Goal: Task Accomplishment & Management: Manage account settings

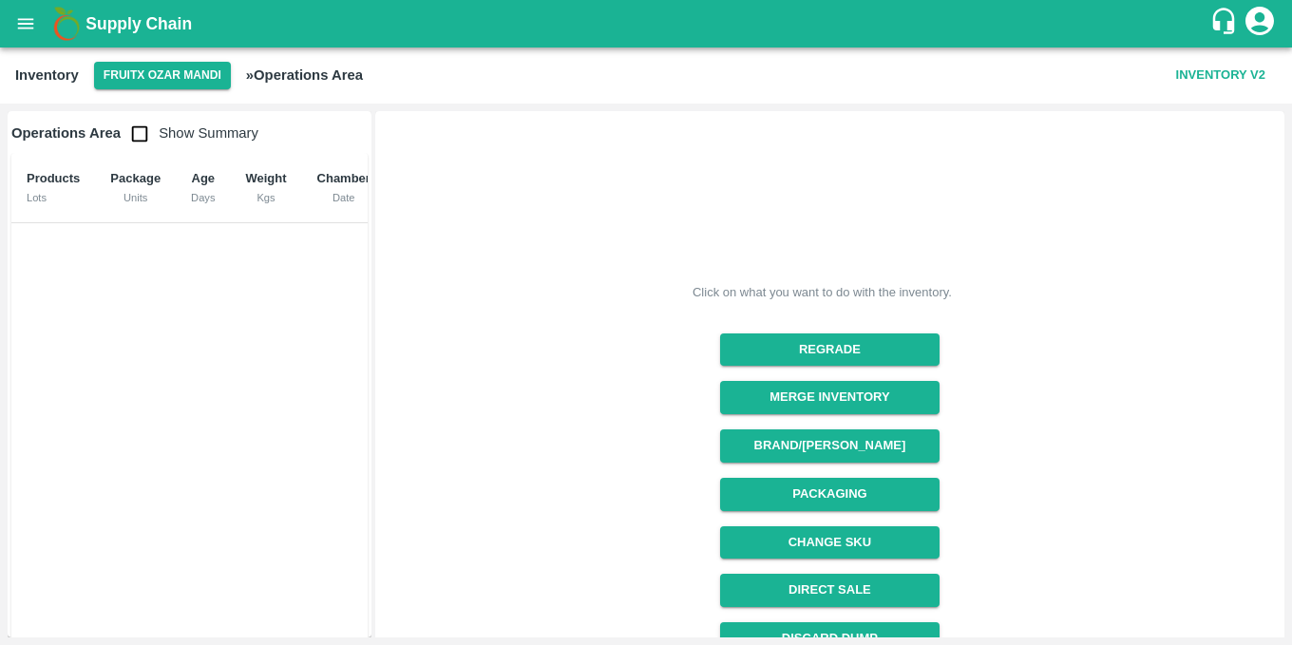
scroll to position [219, 0]
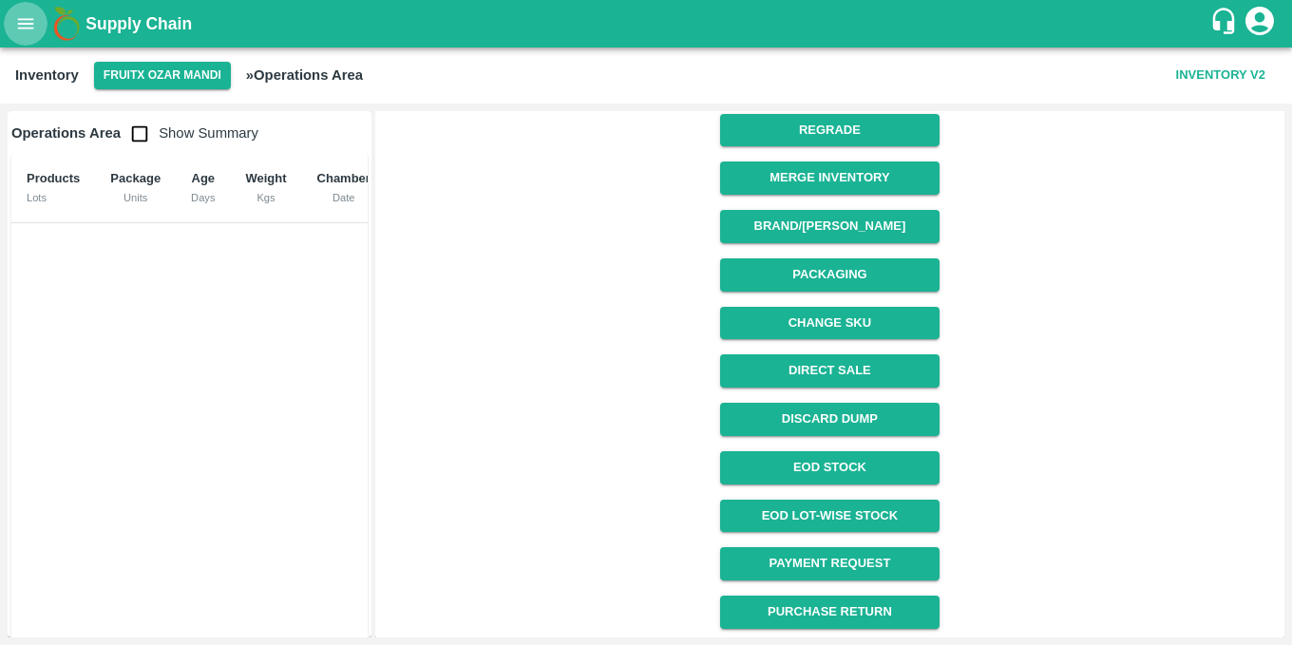
click at [21, 18] on icon "open drawer" at bounding box center [25, 23] width 21 height 21
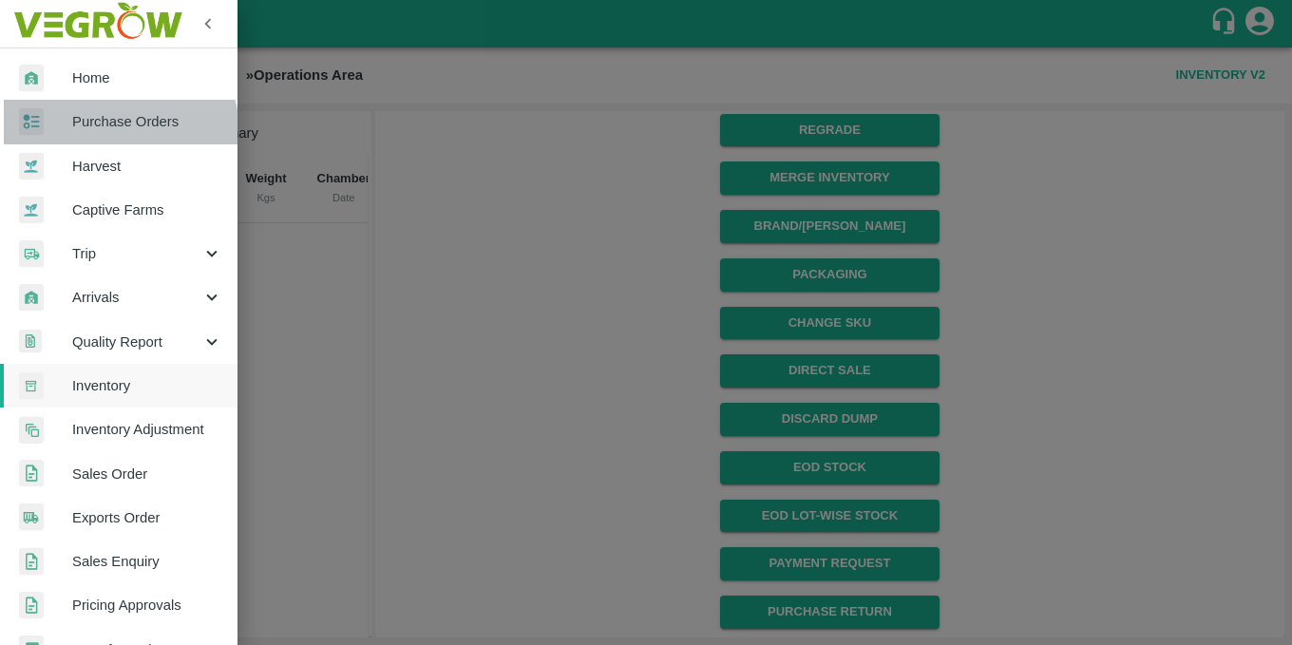
click at [96, 138] on link "Purchase Orders" at bounding box center [118, 122] width 237 height 44
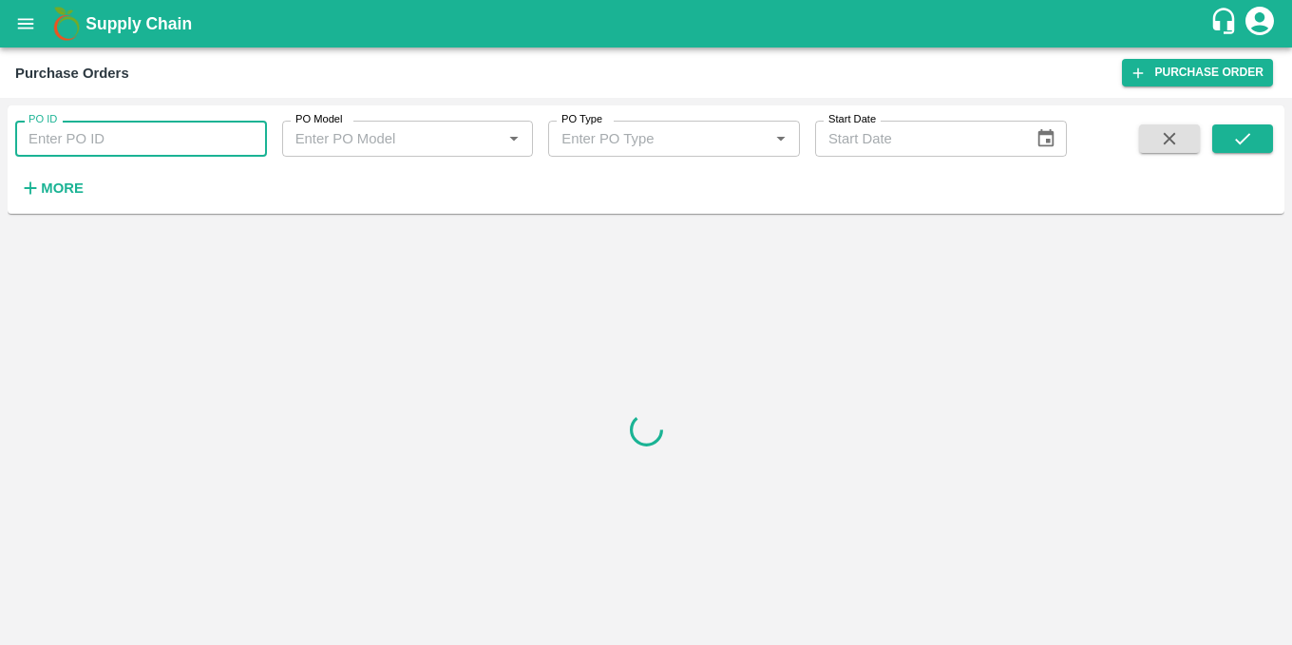
drag, startPoint x: 180, startPoint y: 140, endPoint x: 147, endPoint y: 137, distance: 32.4
click at [147, 137] on input "PO ID" at bounding box center [141, 139] width 252 height 36
paste input "9822562430"
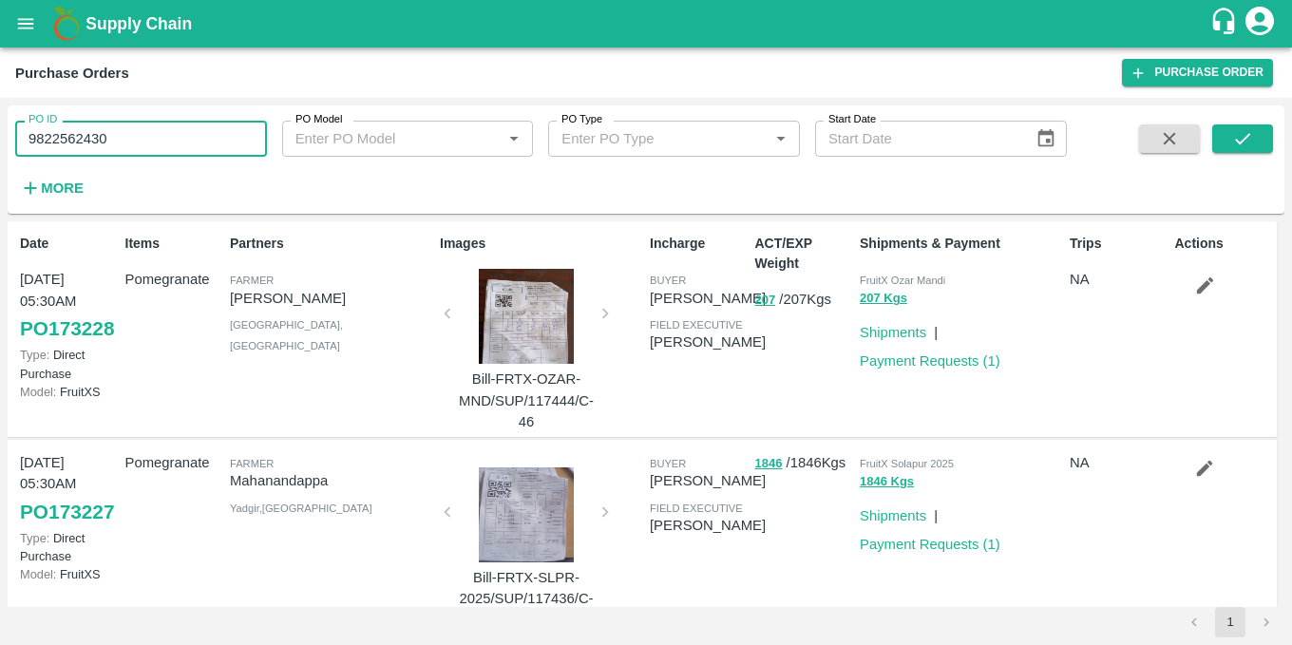
type input "9822562430"
click at [57, 192] on strong "More" at bounding box center [62, 187] width 43 height 15
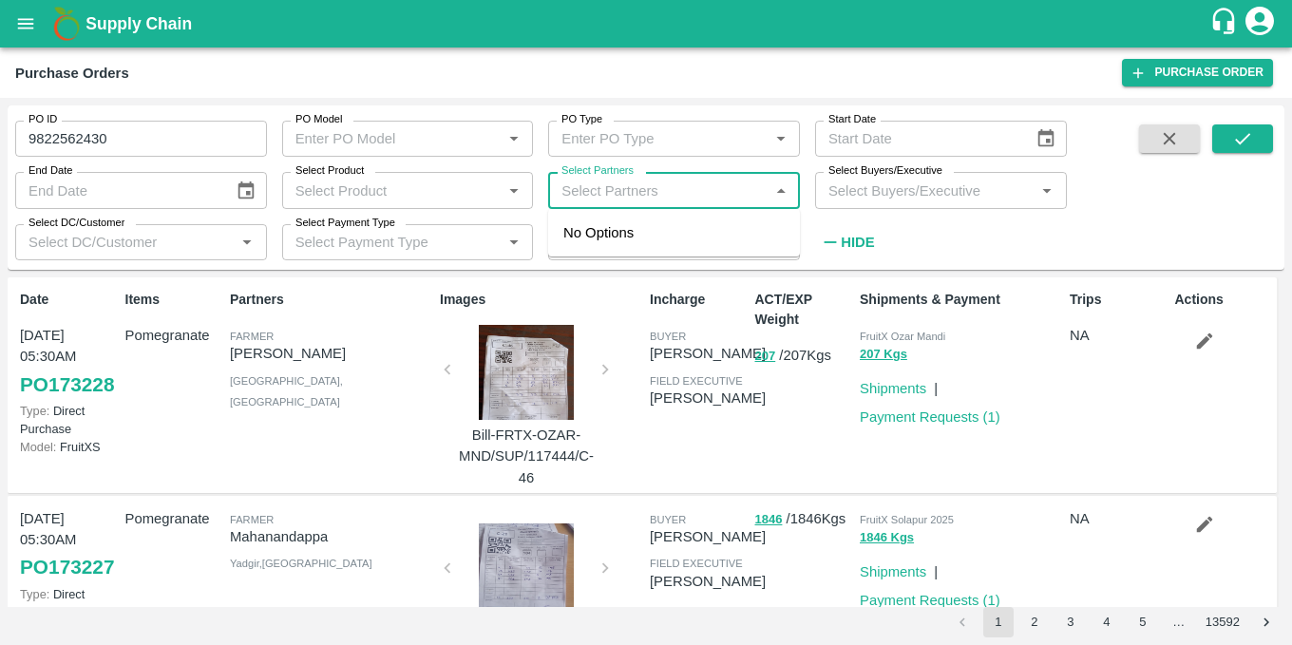
click at [623, 191] on input "Select Partners" at bounding box center [658, 190] width 209 height 25
paste input "9822562430"
type input "9822562430"
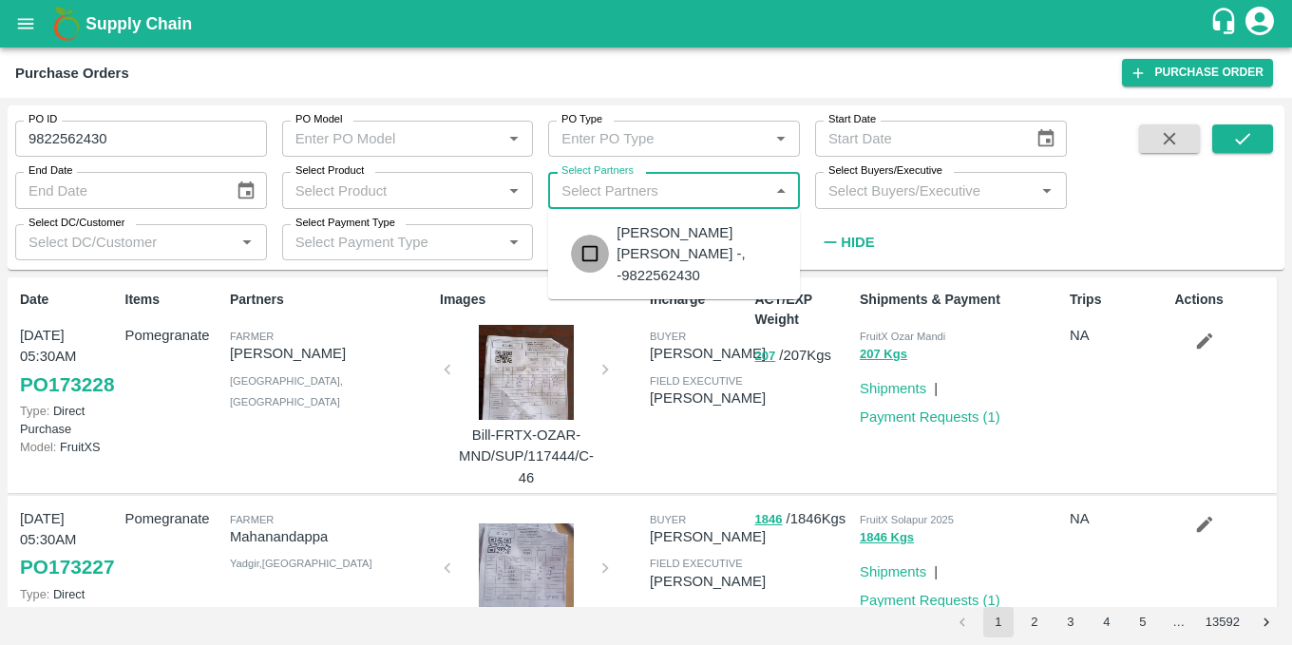
click at [606, 238] on input "checkbox" at bounding box center [590, 254] width 38 height 38
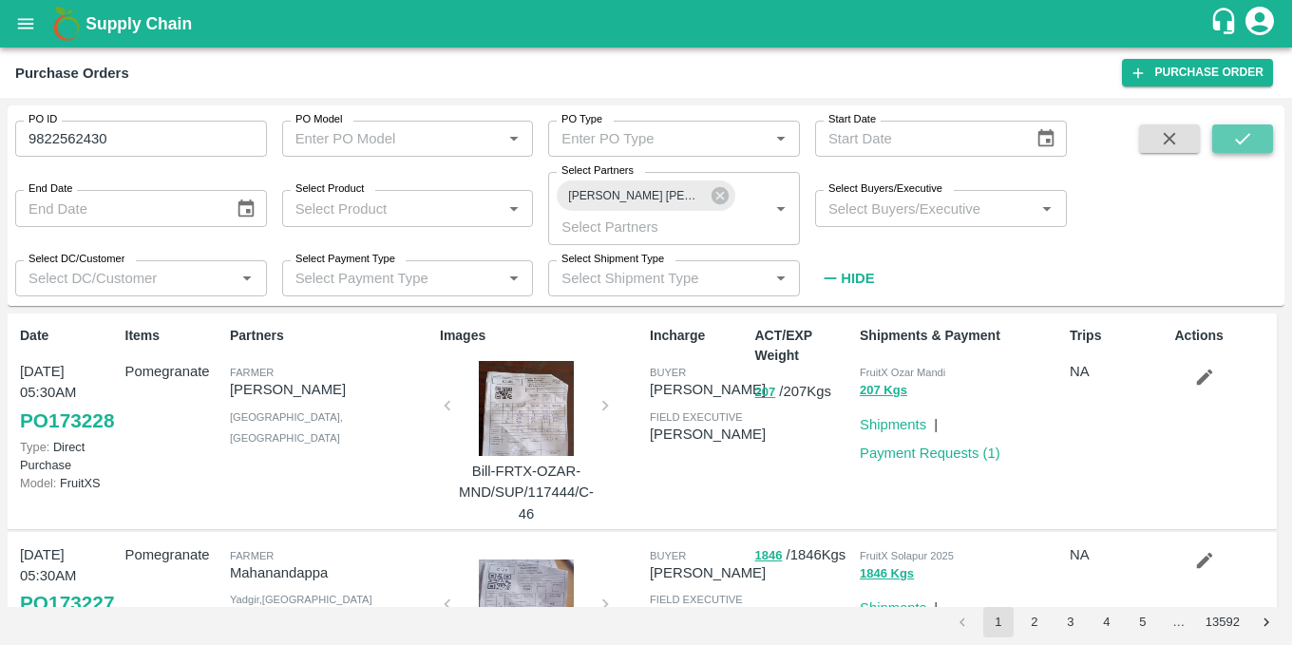
click at [1262, 126] on button "submit" at bounding box center [1242, 138] width 61 height 28
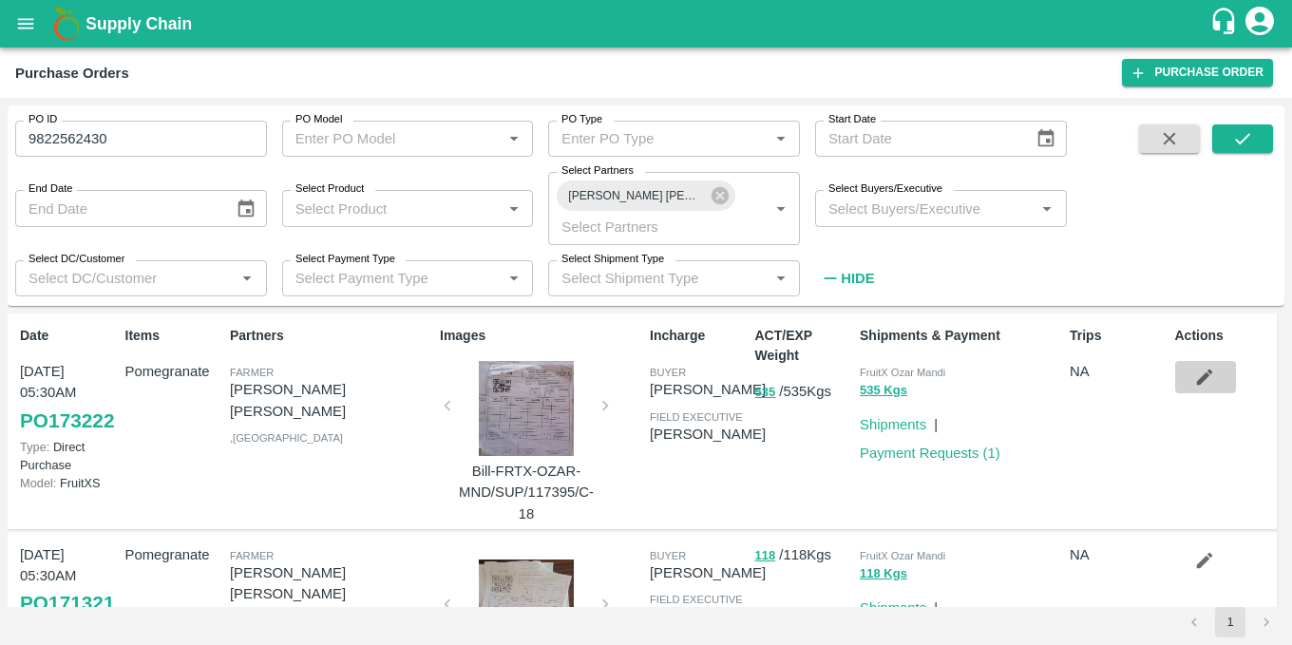
click at [1194, 370] on icon "button" at bounding box center [1204, 377] width 21 height 21
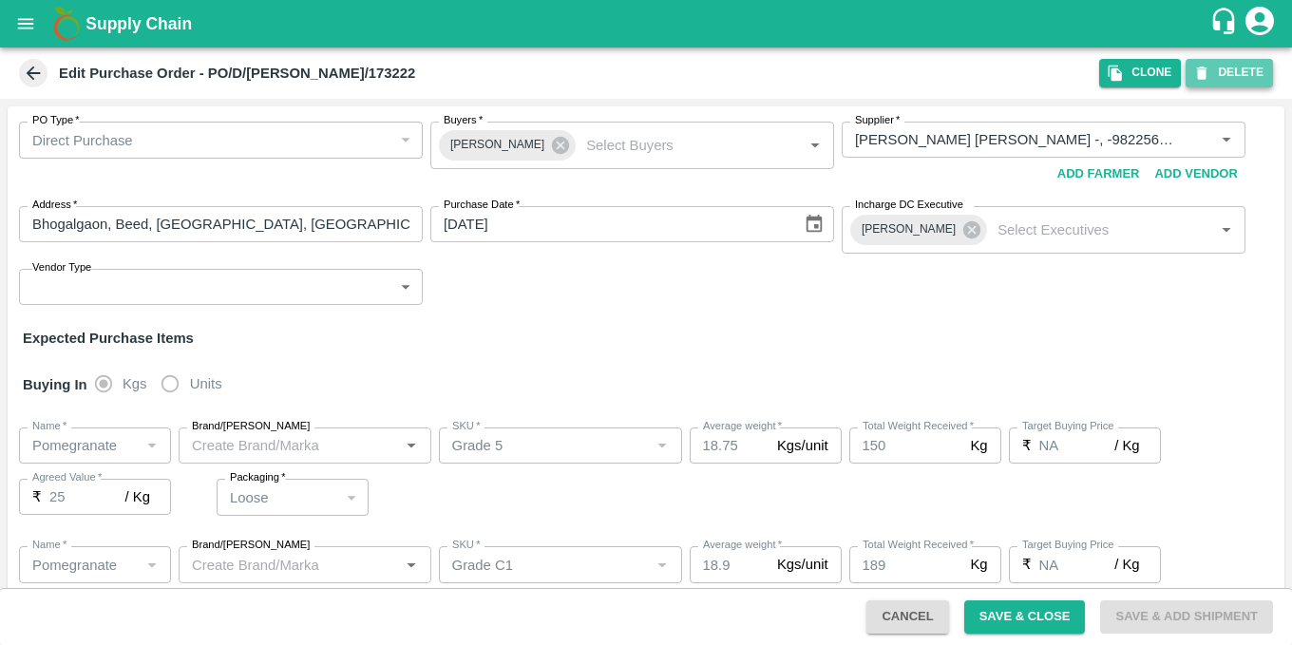
click at [1239, 75] on button "DELETE" at bounding box center [1228, 73] width 87 height 28
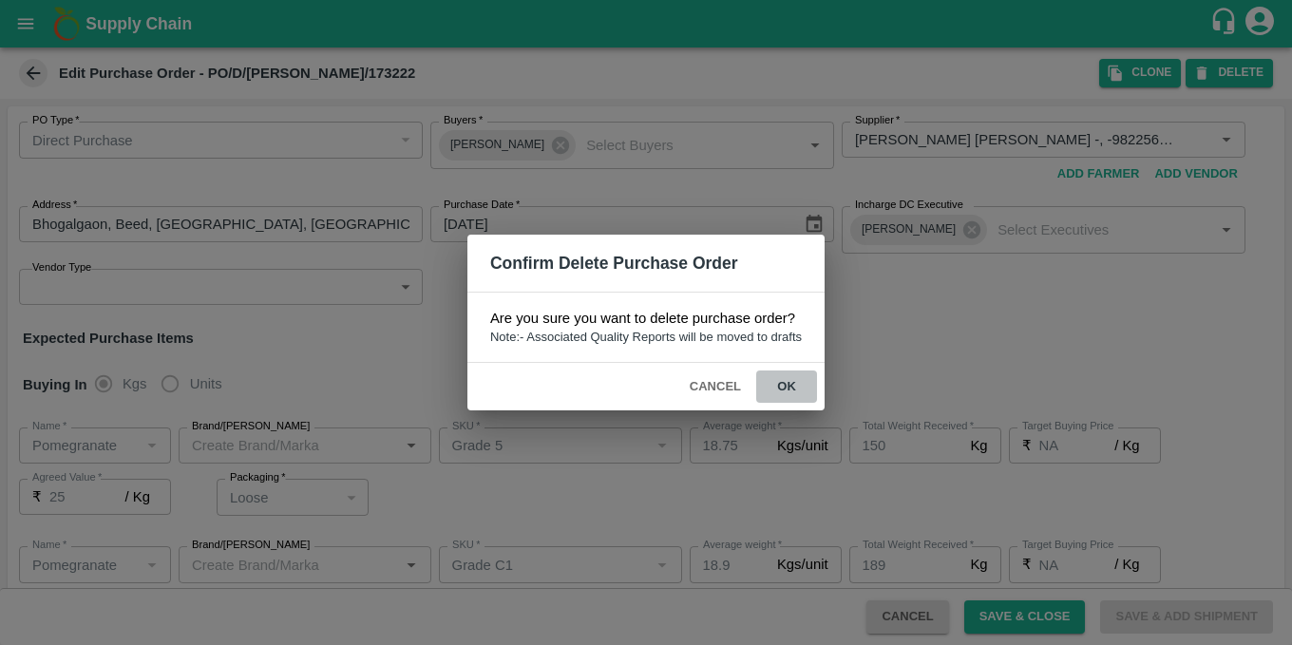
click at [802, 384] on button "ok" at bounding box center [786, 386] width 61 height 33
click at [711, 376] on button "Cancel" at bounding box center [715, 386] width 66 height 33
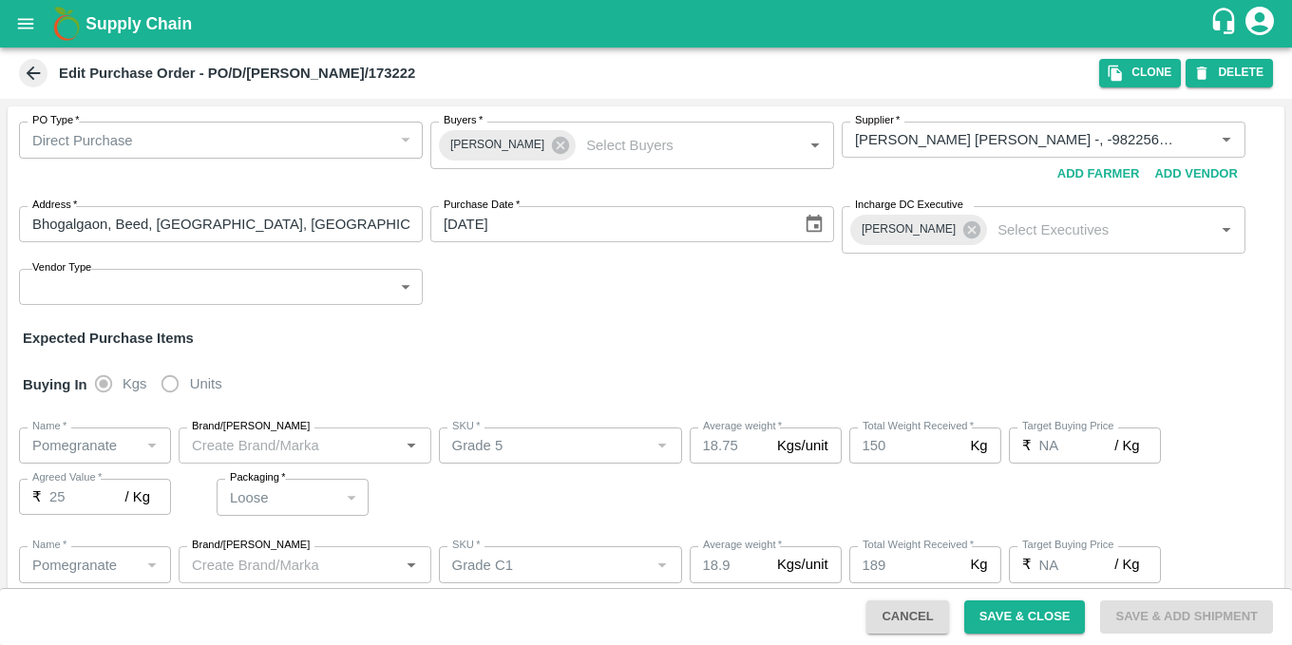
click at [43, 74] on icon at bounding box center [33, 73] width 21 height 21
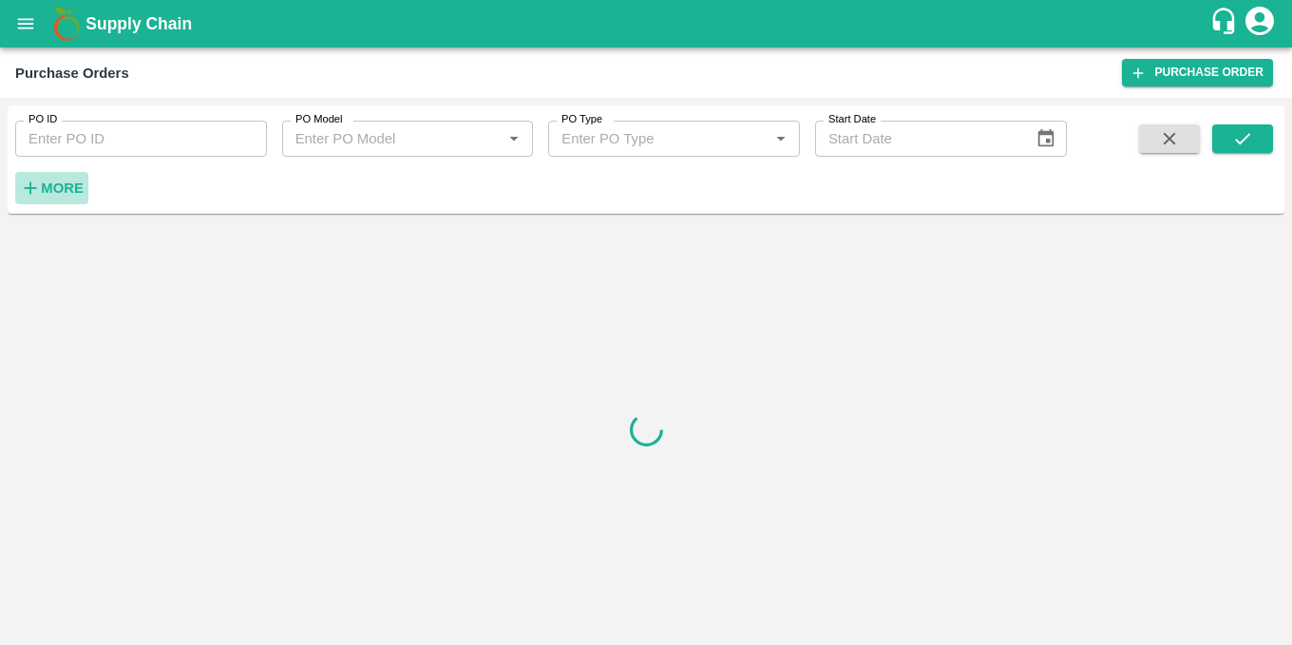
click at [48, 189] on strong "More" at bounding box center [62, 187] width 43 height 15
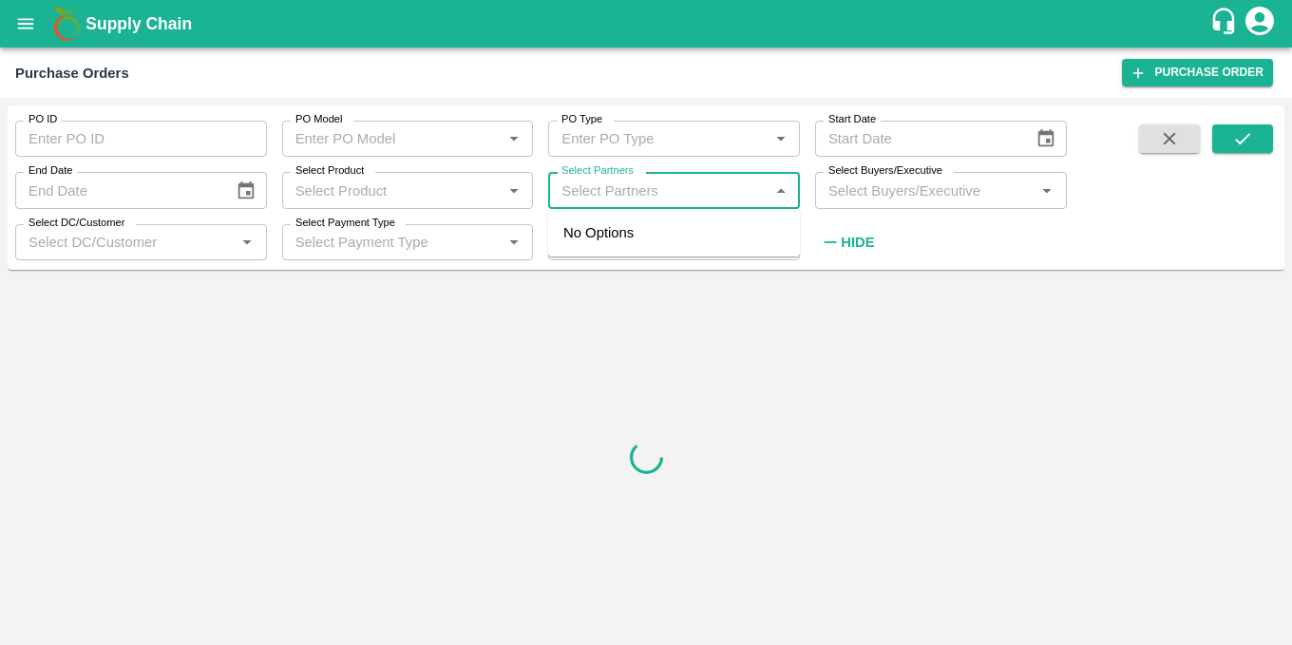
click at [699, 180] on input "Select Partners" at bounding box center [658, 190] width 209 height 25
paste input "9822562430"
type input "9822562430"
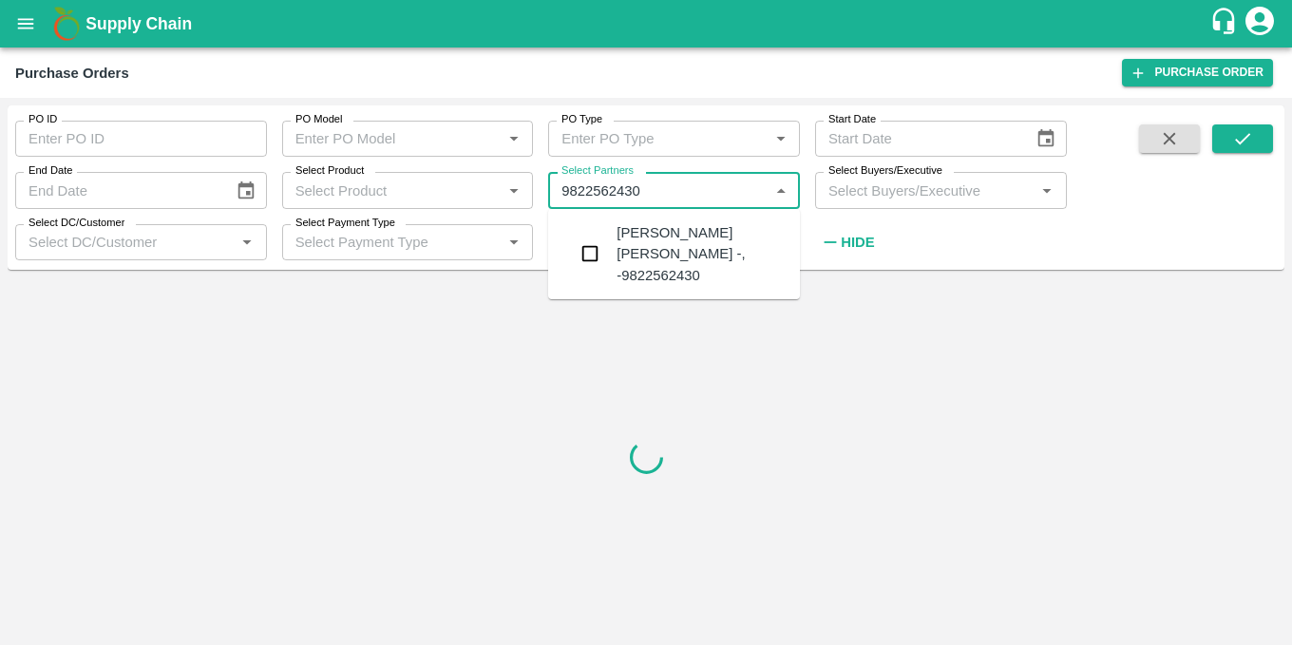
click at [626, 240] on div "Sandeep rajaram bhandare -, -9822562430" at bounding box center [700, 254] width 168 height 64
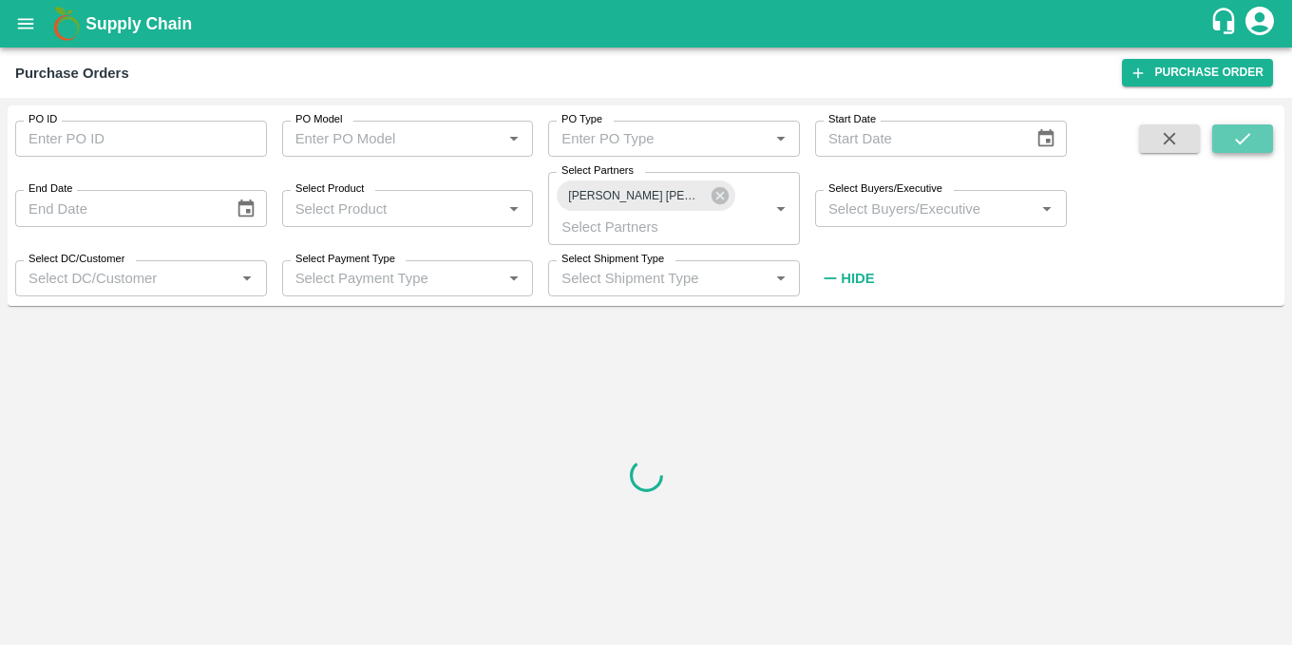
click at [1232, 134] on icon "submit" at bounding box center [1242, 138] width 21 height 21
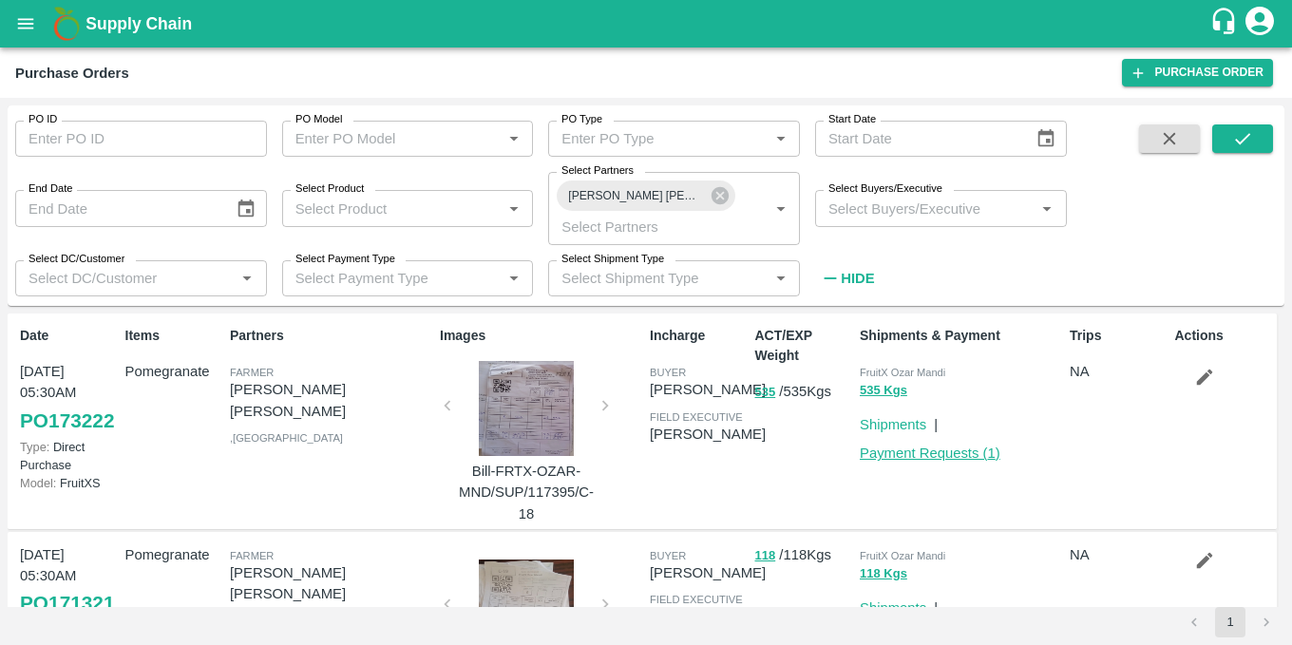
click at [882, 454] on link "Payment Requests ( 1 )" at bounding box center [930, 452] width 141 height 15
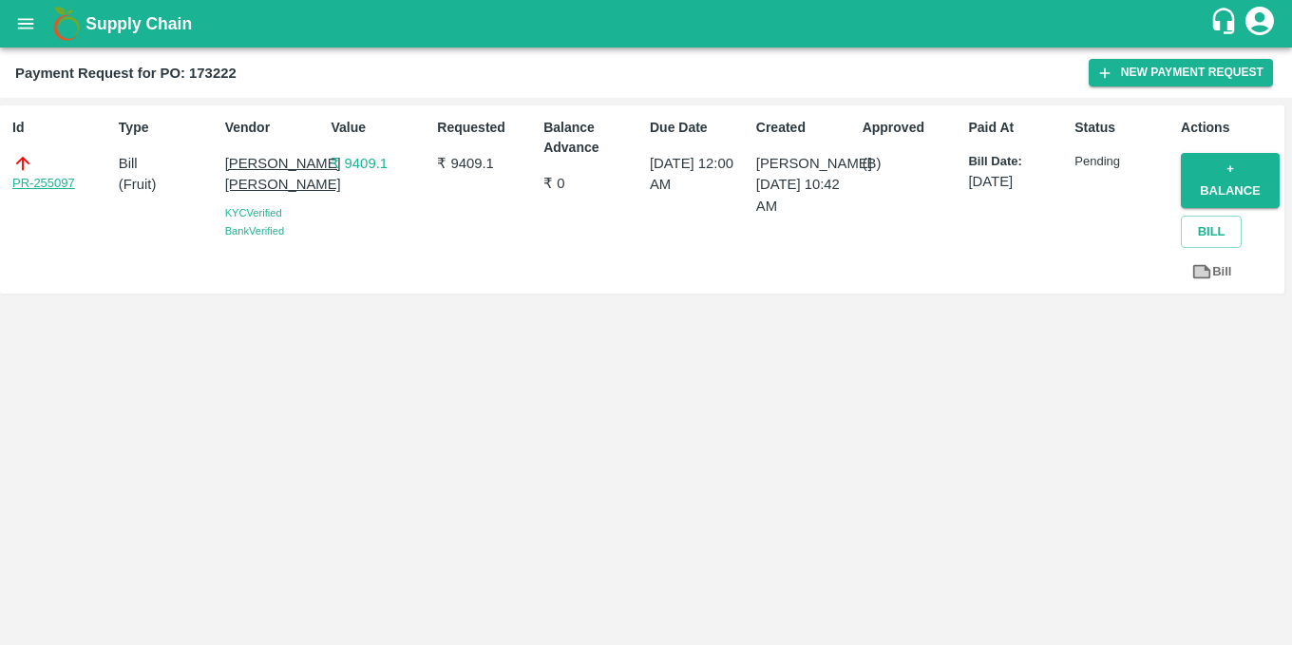
click at [27, 190] on link "PR-255097" at bounding box center [43, 183] width 63 height 19
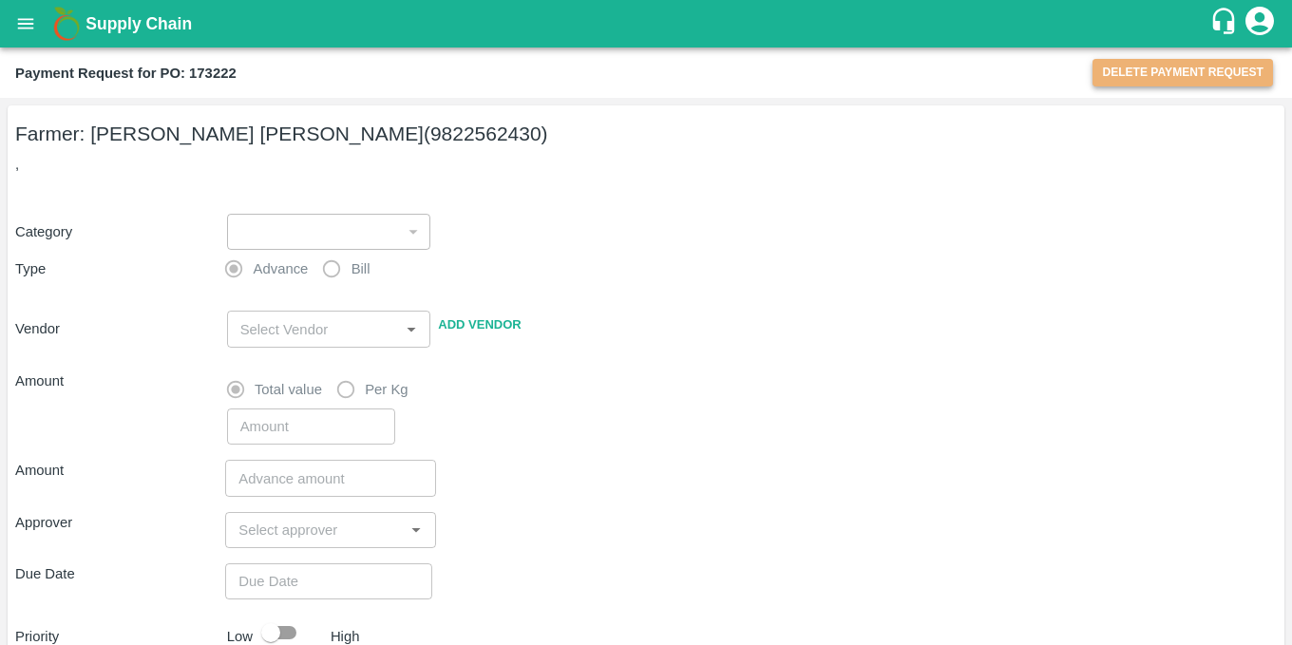
click at [1207, 85] on button "Delete Payment Request" at bounding box center [1182, 73] width 180 height 28
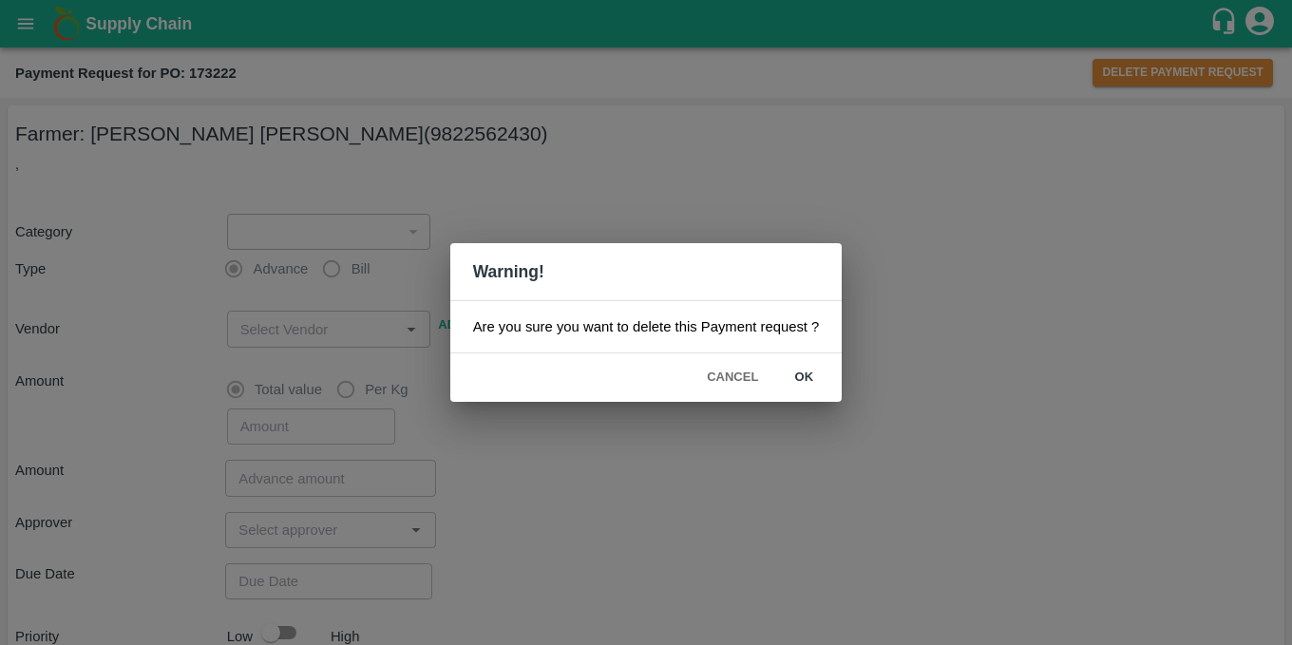
type input "1"
radio input "false"
radio input "true"
type input "[PERSON_NAME] [PERSON_NAME] - 9822562430(Farmer)"
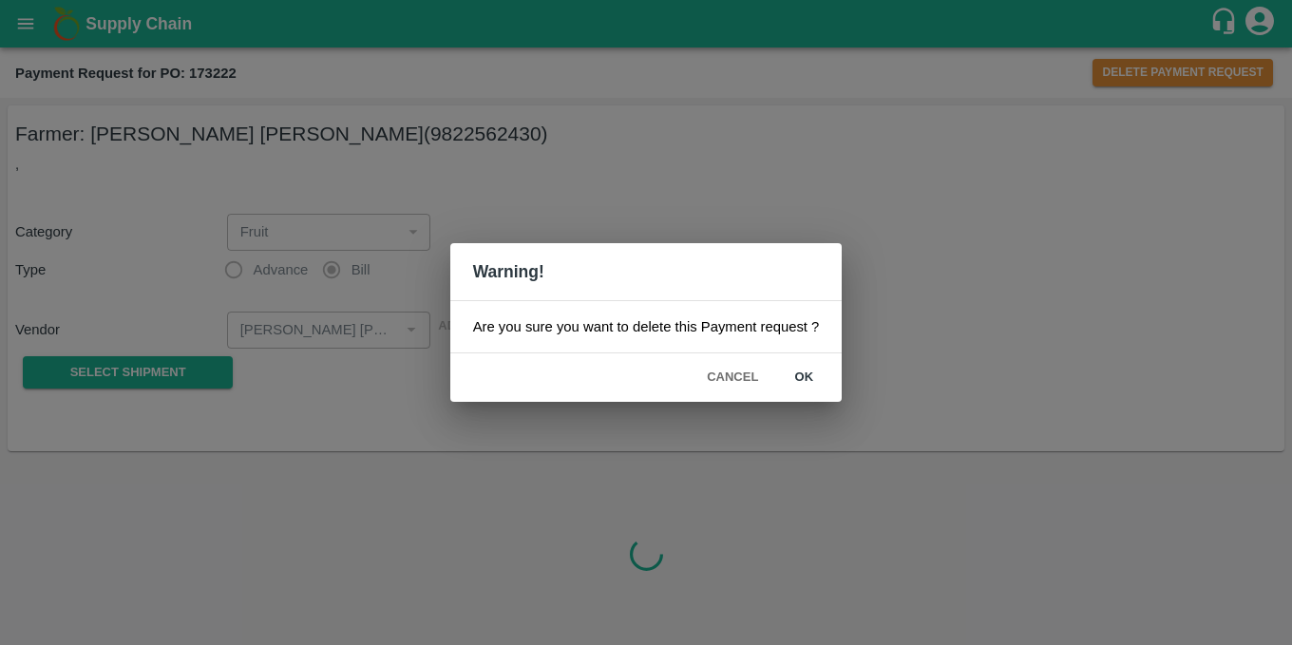
click at [798, 371] on button "ok" at bounding box center [803, 377] width 61 height 33
